Goal: Task Accomplishment & Management: Use online tool/utility

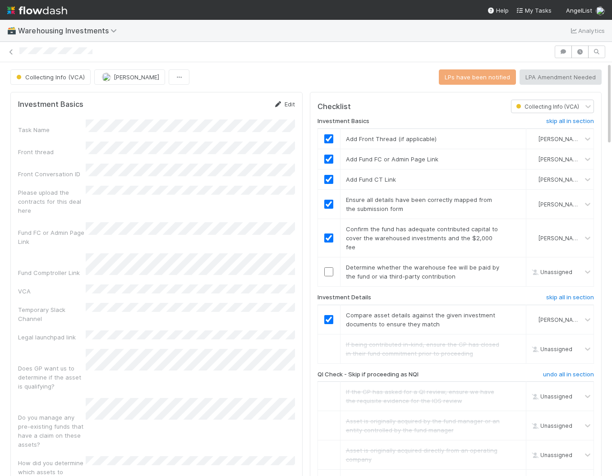
click at [278, 105] on icon at bounding box center [278, 104] width 9 height 6
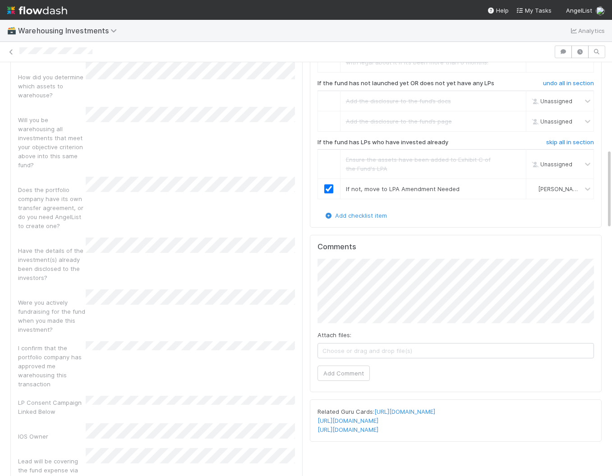
scroll to position [447, 0]
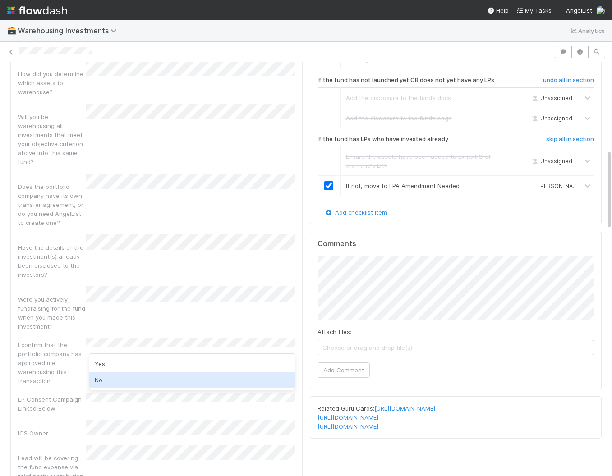
click at [143, 375] on div "No" at bounding box center [191, 380] width 205 height 16
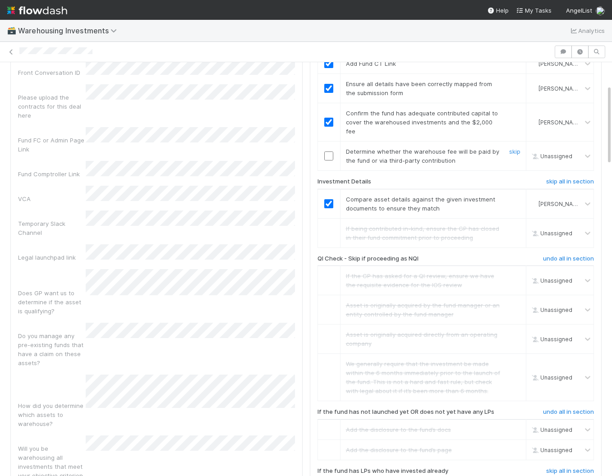
click at [329, 151] on input "checkbox" at bounding box center [328, 155] width 9 height 9
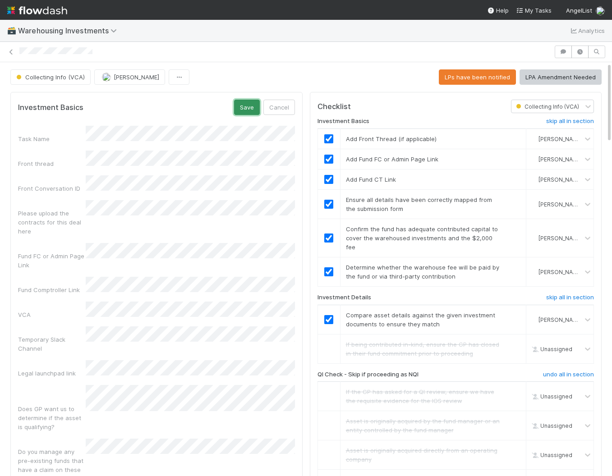
click at [243, 109] on button "Save" at bounding box center [247, 107] width 26 height 15
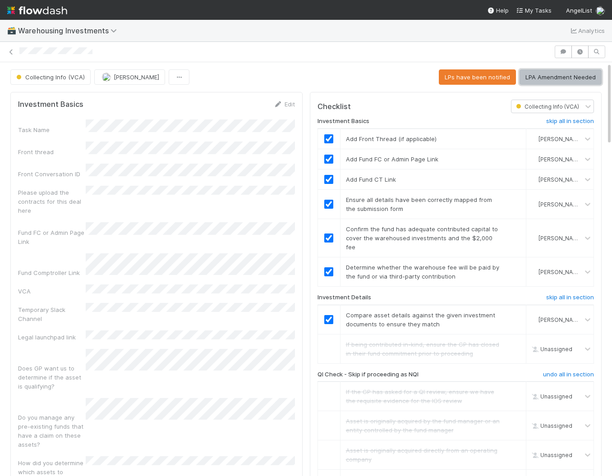
click at [554, 74] on button "LPA Amendment Needed" at bounding box center [560, 76] width 82 height 15
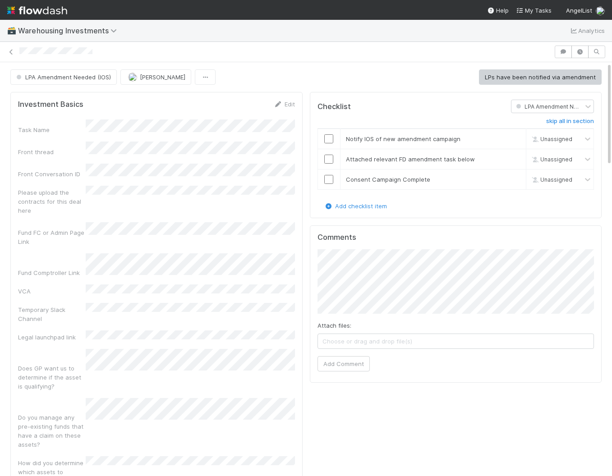
scroll to position [0, 3]
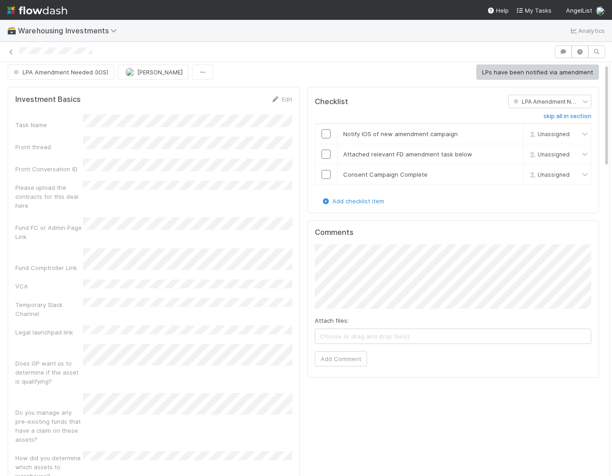
scroll to position [6, 0]
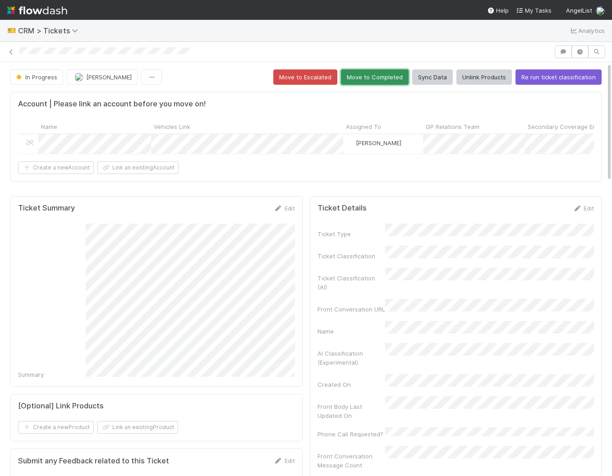
click at [361, 81] on button "Move to Completed" at bounding box center [375, 76] width 68 height 15
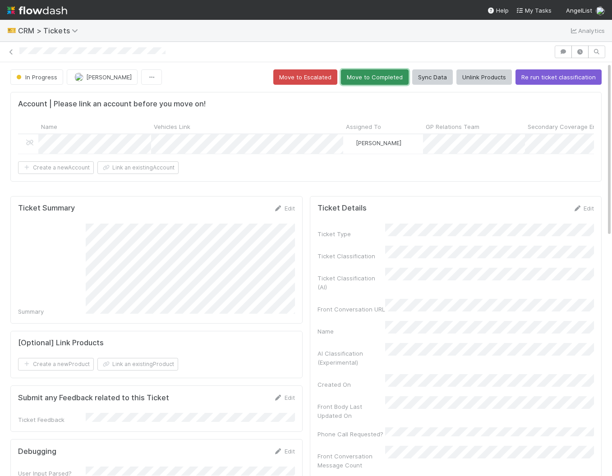
click at [373, 73] on button "Move to Completed" at bounding box center [375, 76] width 68 height 15
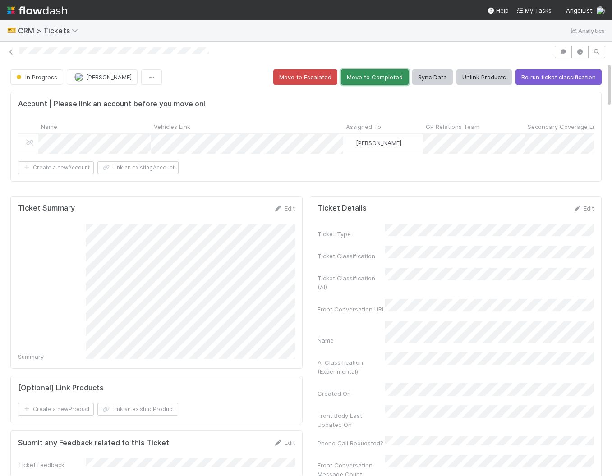
click at [372, 80] on button "Move to Completed" at bounding box center [375, 76] width 68 height 15
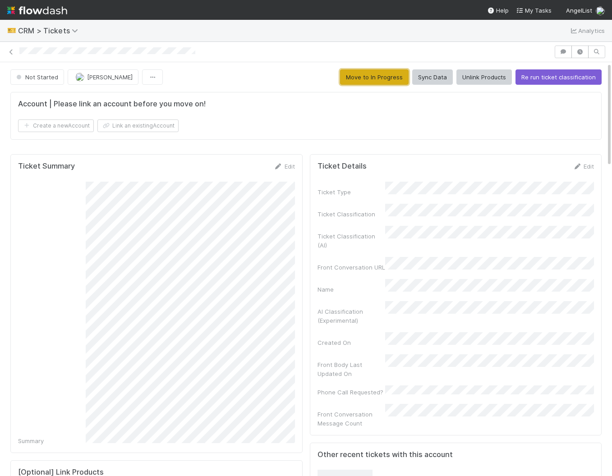
click at [384, 82] on button "Move to In Progress" at bounding box center [374, 76] width 68 height 15
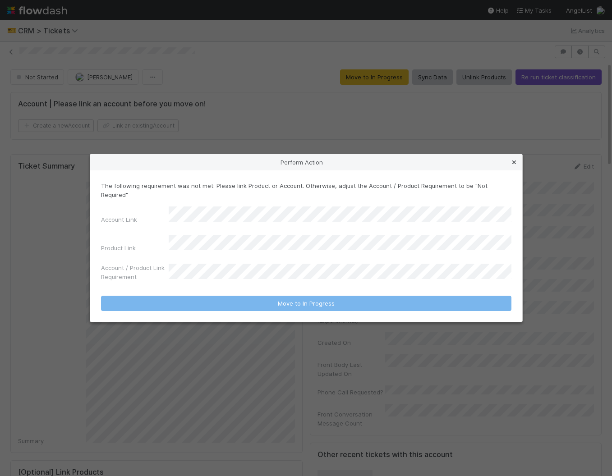
click at [514, 165] on icon at bounding box center [513, 163] width 9 height 6
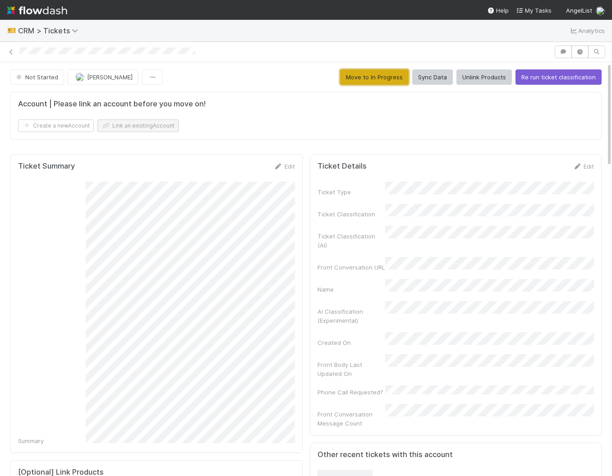
click at [121, 126] on button "Link an existing Account" at bounding box center [137, 125] width 81 height 13
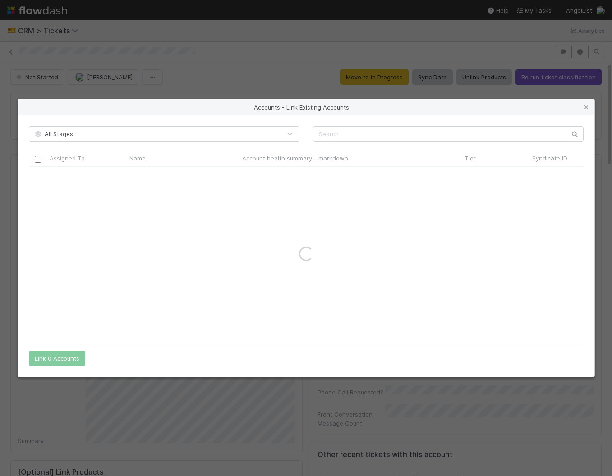
drag, startPoint x: 407, startPoint y: 126, endPoint x: 404, endPoint y: 130, distance: 5.1
click at [405, 130] on div "All Stages Assigned To Name Account health summary - markdown Tier Syndicate ID…" at bounding box center [306, 245] width 576 height 261
click at [401, 132] on input "text" at bounding box center [448, 133] width 270 height 15
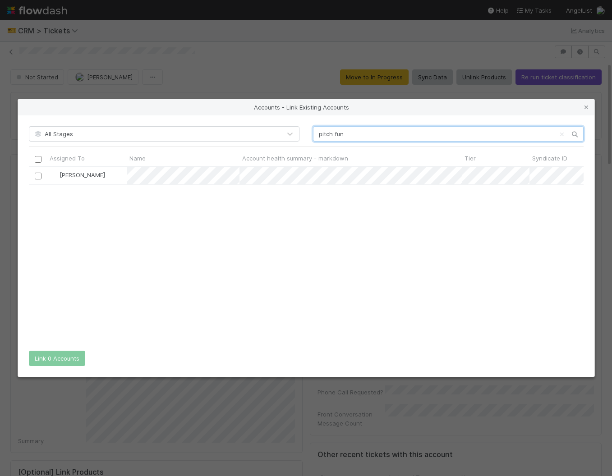
scroll to position [174, 554]
type input "pitch fun"
click at [41, 176] on div at bounding box center [38, 176] width 18 height 18
drag, startPoint x: 38, startPoint y: 177, endPoint x: 48, endPoint y: 214, distance: 38.3
click at [38, 177] on input "checkbox" at bounding box center [37, 176] width 7 height 7
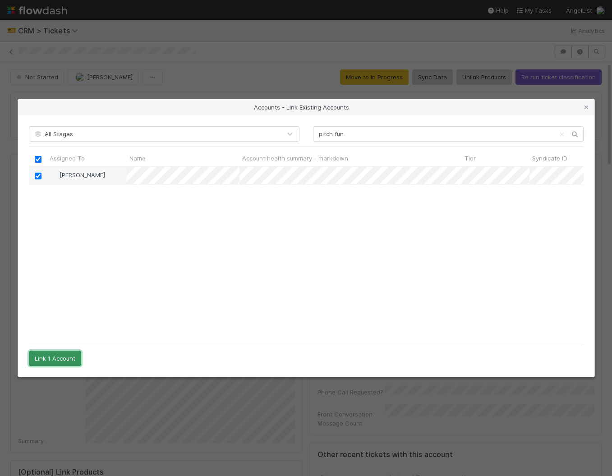
click at [59, 356] on button "Link 1 Account" at bounding box center [55, 358] width 52 height 15
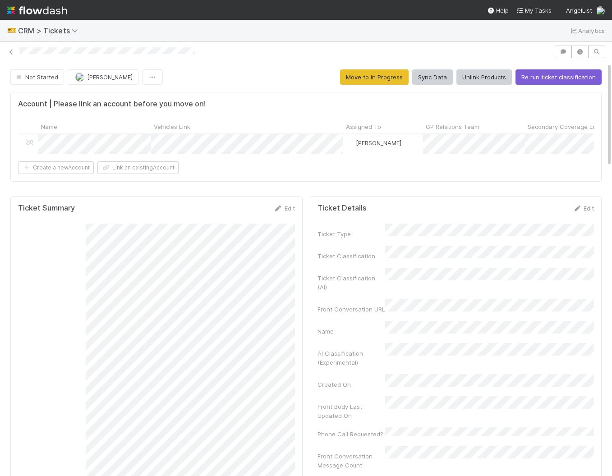
click at [256, 108] on div "Account | Please link an account before you move on!" at bounding box center [305, 104] width 575 height 9
click at [375, 83] on button "Move to In Progress" at bounding box center [374, 76] width 68 height 15
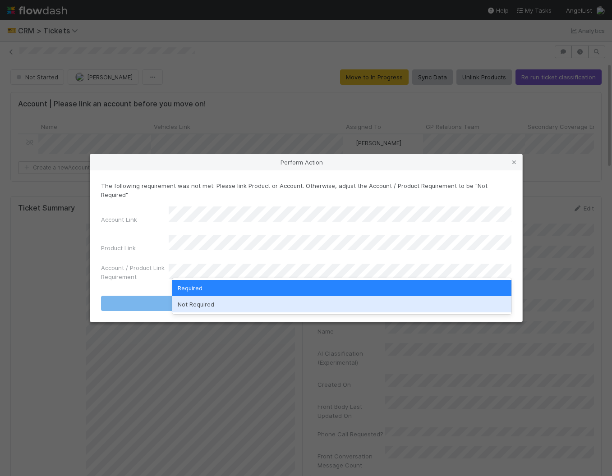
click at [242, 306] on div "Not Required" at bounding box center [341, 304] width 339 height 16
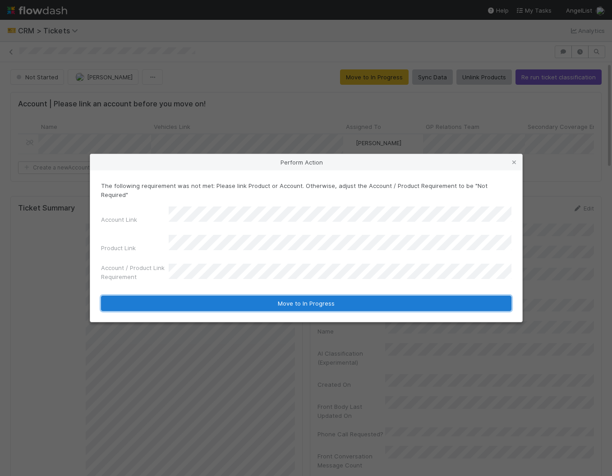
click at [235, 296] on button "Move to In Progress" at bounding box center [306, 303] width 410 height 15
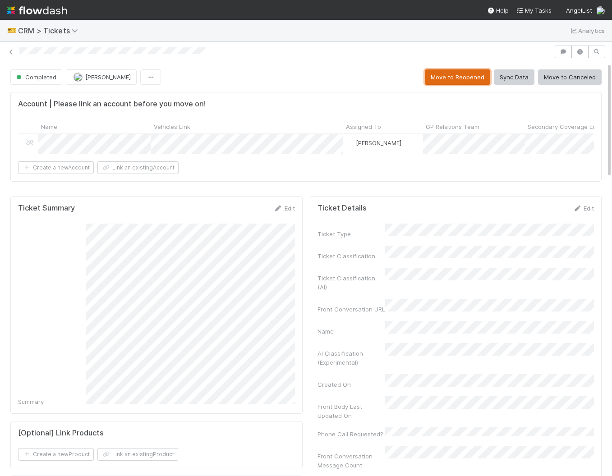
click at [451, 83] on button "Move to Reopened" at bounding box center [457, 76] width 65 height 15
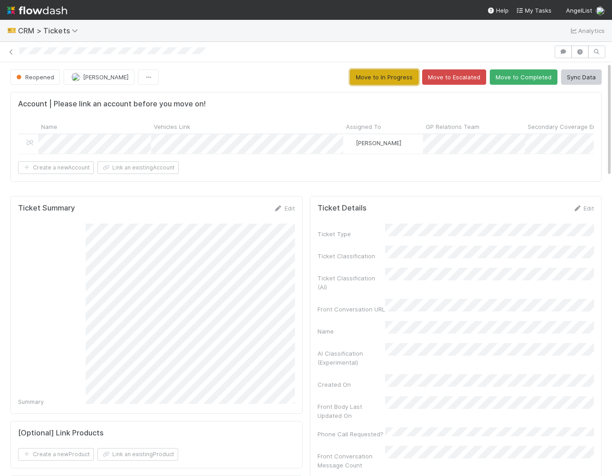
click at [366, 76] on button "Move to In Progress" at bounding box center [384, 76] width 68 height 15
